Goal: Check status: Check status

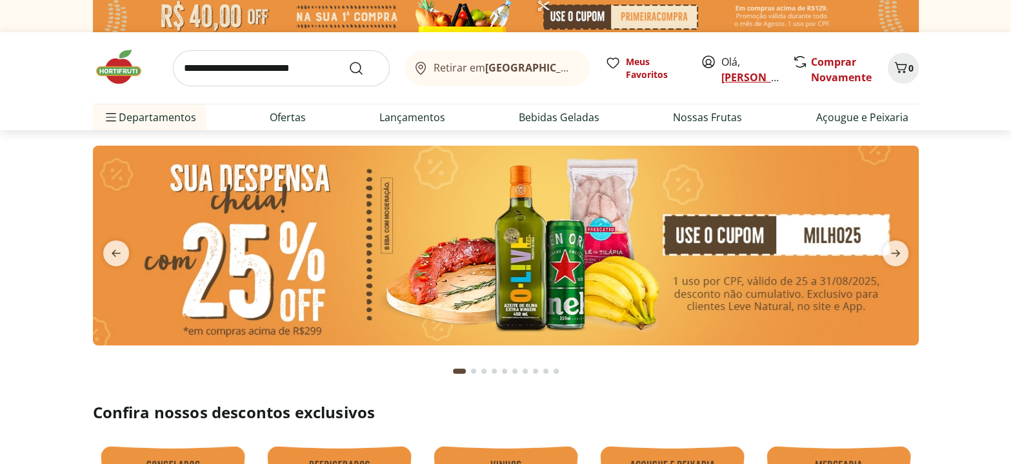
click at [739, 74] on link "[PERSON_NAME]" at bounding box center [763, 77] width 84 height 14
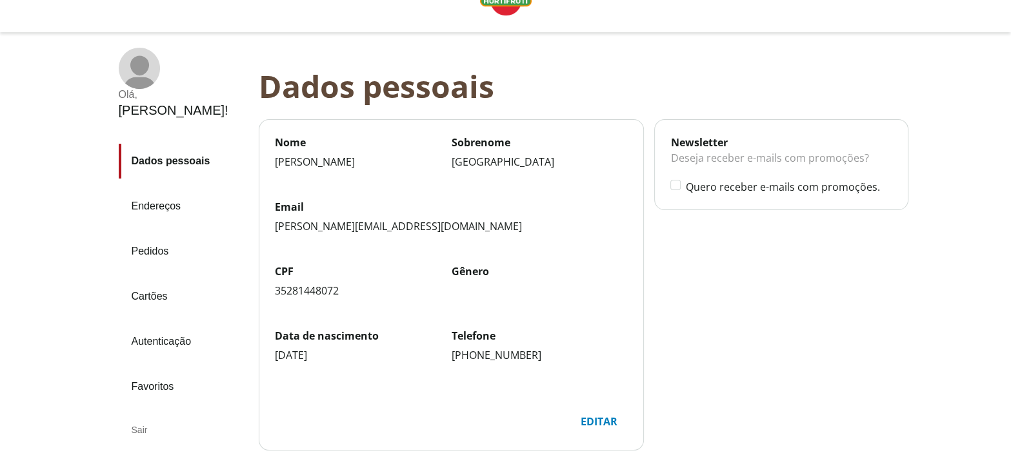
scroll to position [58, 0]
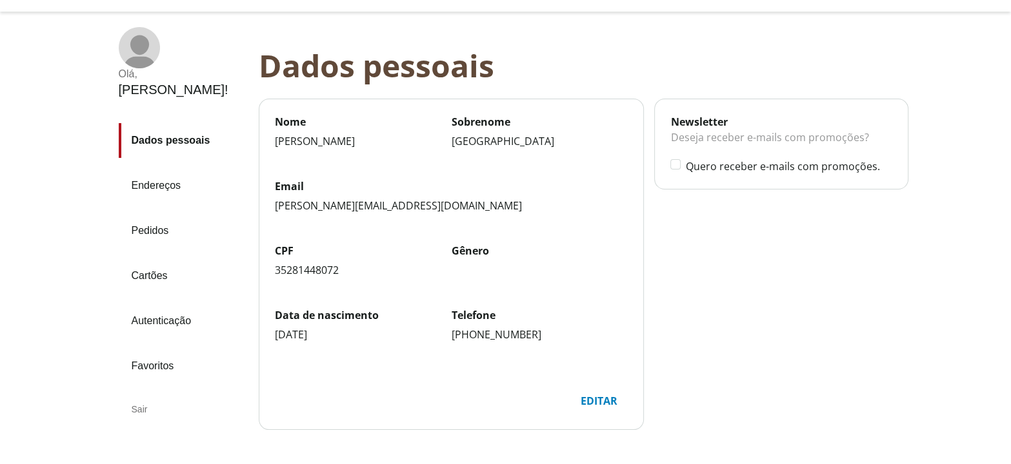
click at [141, 214] on link "Pedidos" at bounding box center [184, 231] width 130 height 35
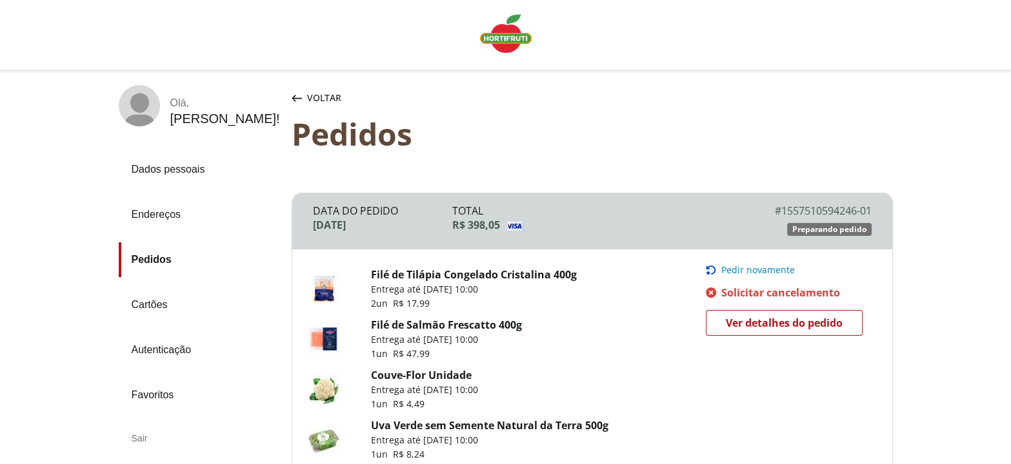
click at [781, 333] on span "Ver detalhes do pedido" at bounding box center [784, 322] width 117 height 19
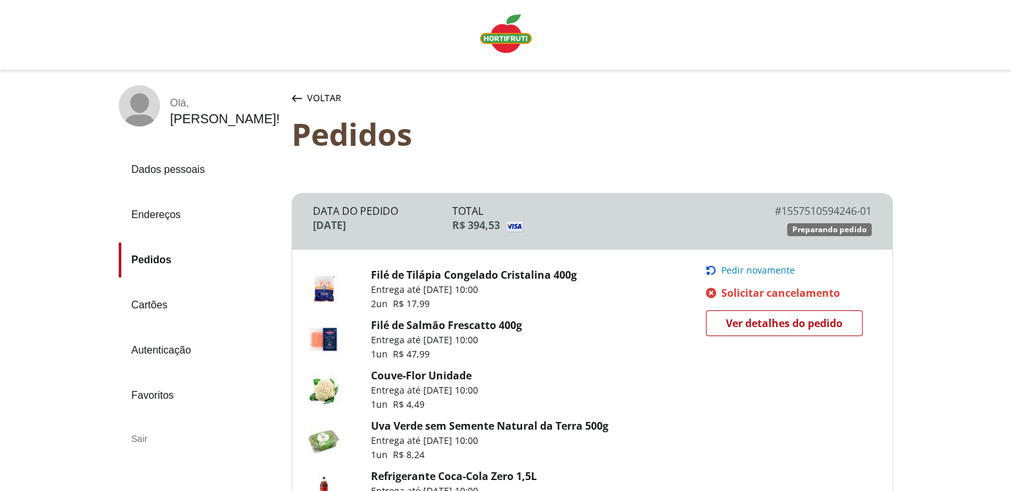
click at [787, 333] on span "Ver detalhes do pedido" at bounding box center [784, 322] width 117 height 19
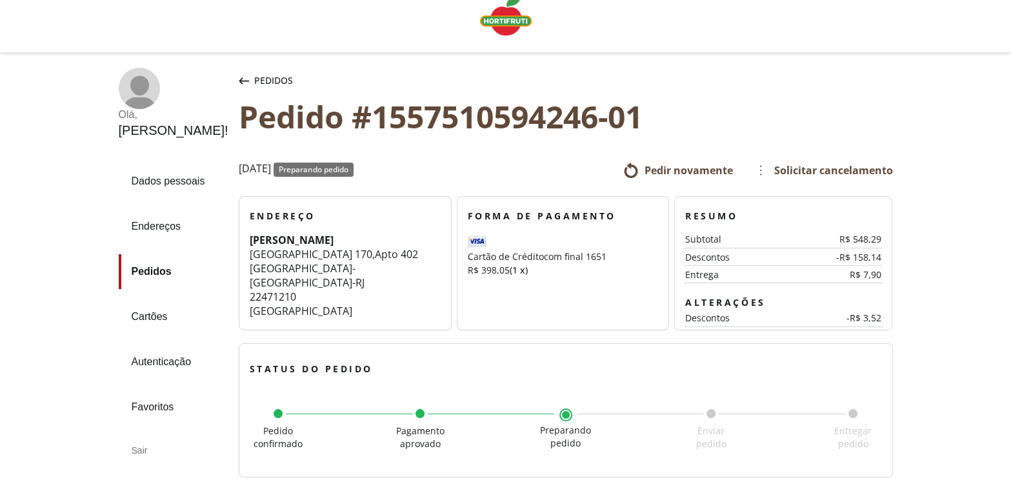
scroll to position [3, 0]
